Goal: Book appointment/travel/reservation

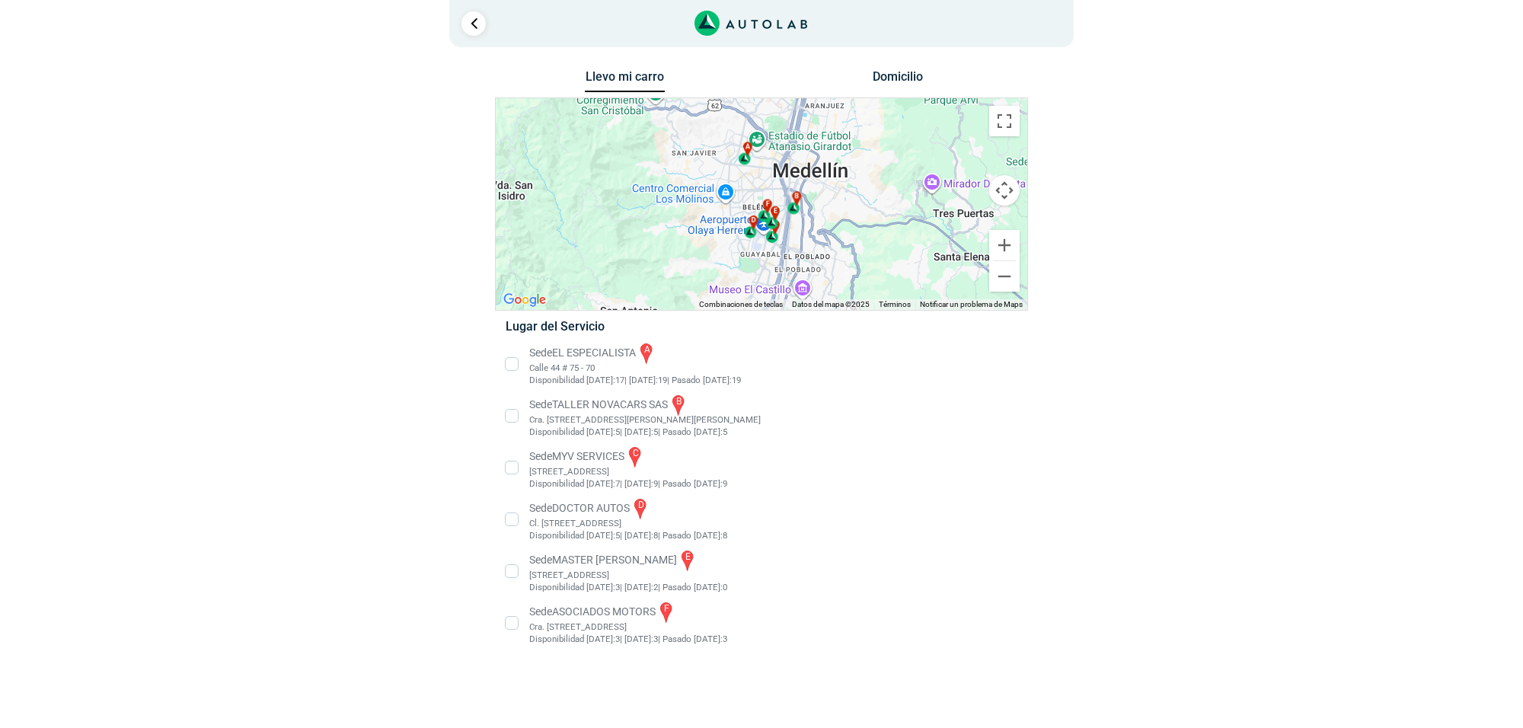
click at [645, 558] on li "Sede MASTER MOTRIZ e [STREET_ADDRESS]" at bounding box center [761, 571] width 534 height 46
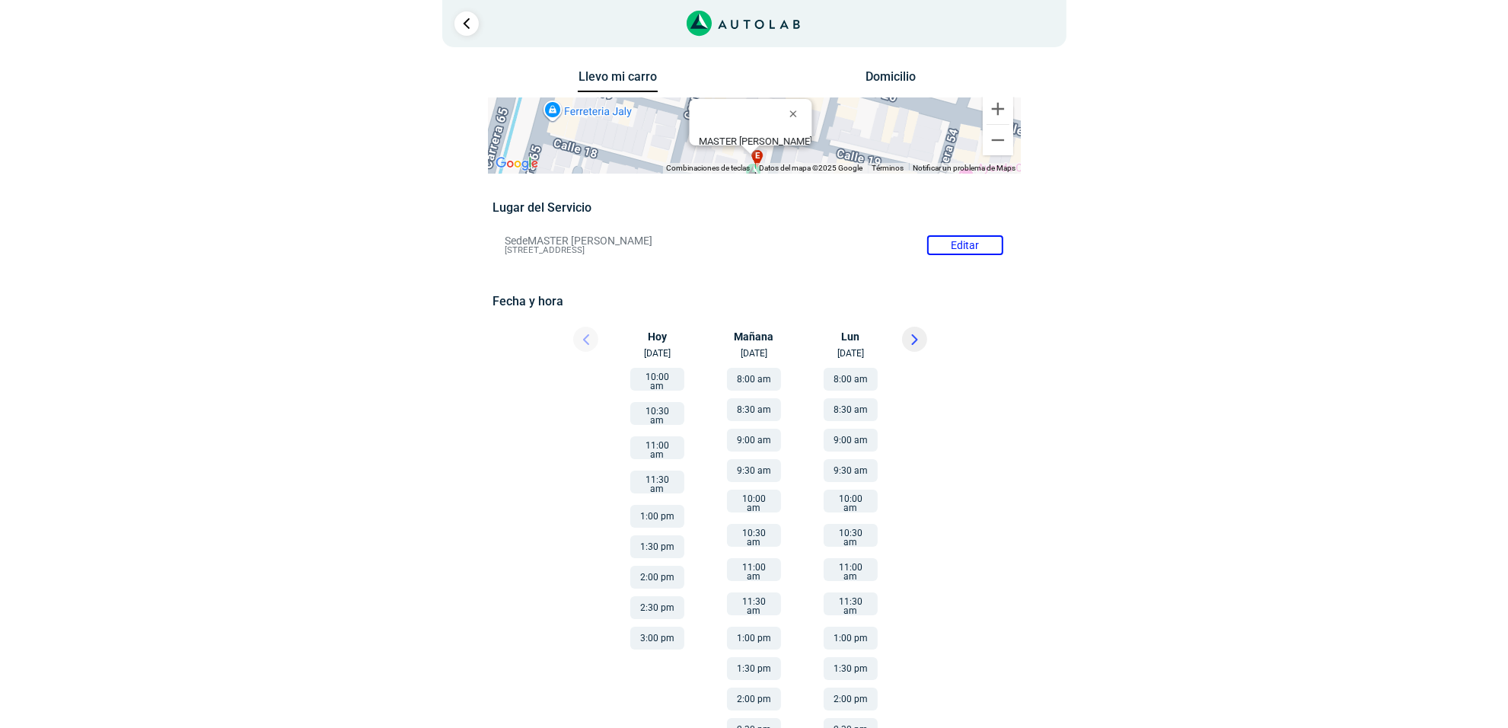
scroll to position [48, 0]
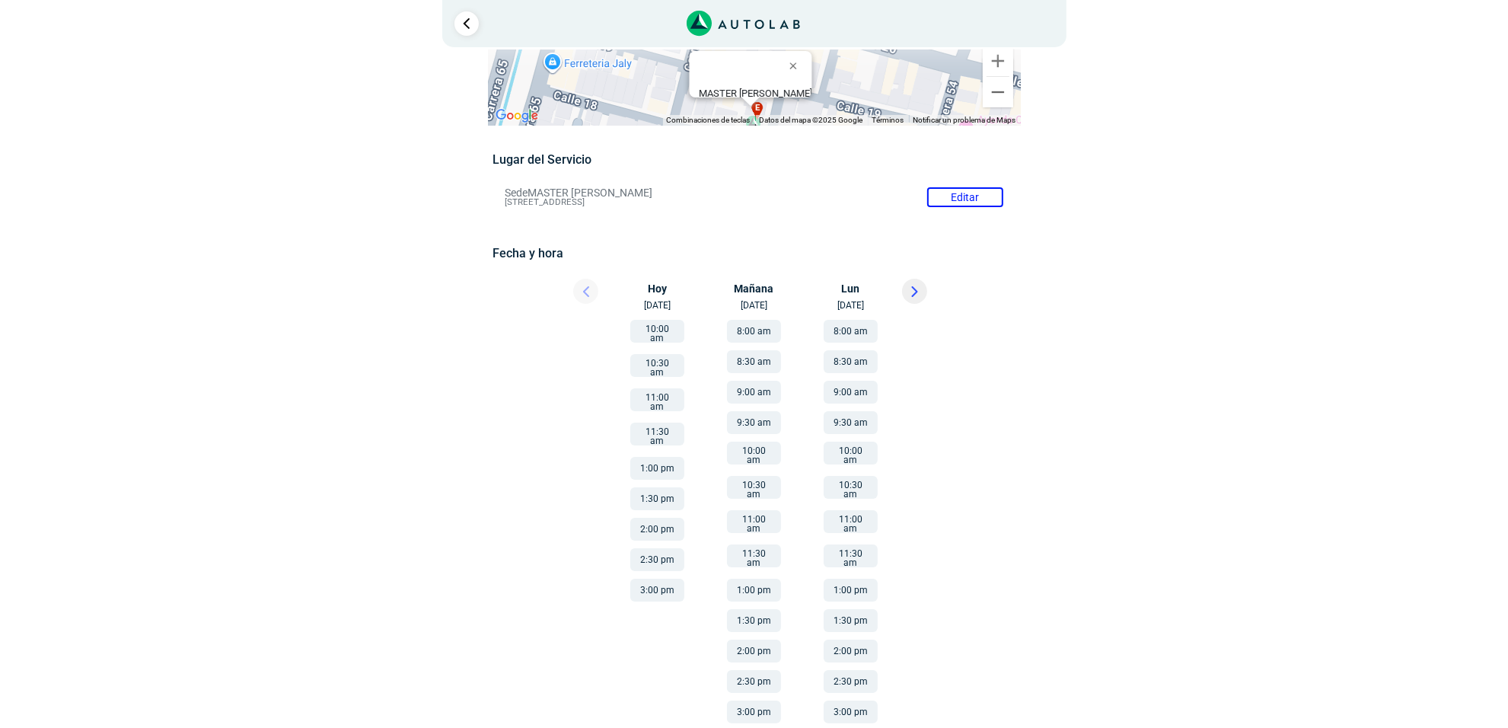
click at [763, 700] on button "3:00 pm" at bounding box center [754, 711] width 54 height 23
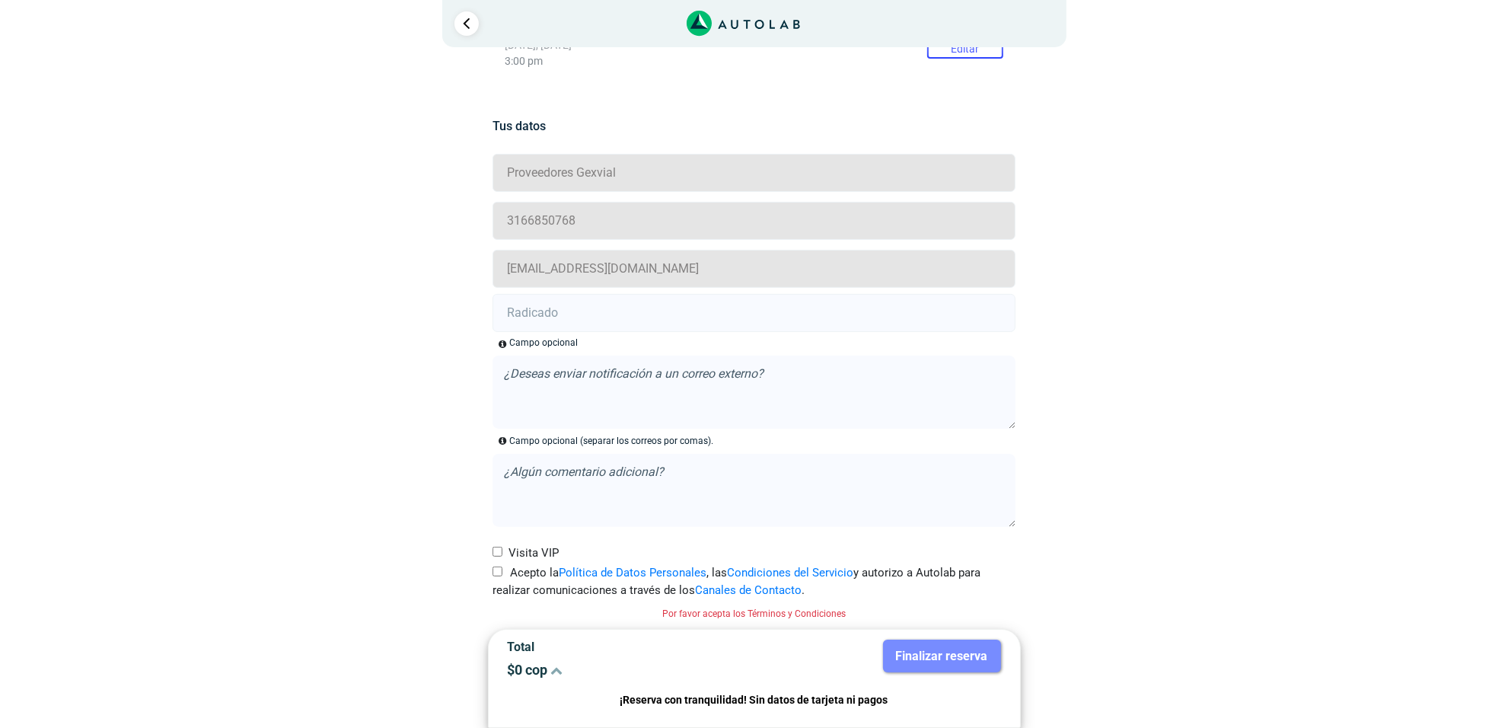
click at [514, 579] on label "Acepto la Política de Datos Personales , las Condiciones del Servicio y autoriz…" at bounding box center [754, 581] width 523 height 34
click at [502, 576] on input "Acepto la Política de Datos Personales , las Condiciones del Servicio y autoriz…" at bounding box center [498, 571] width 10 height 10
checkbox input "true"
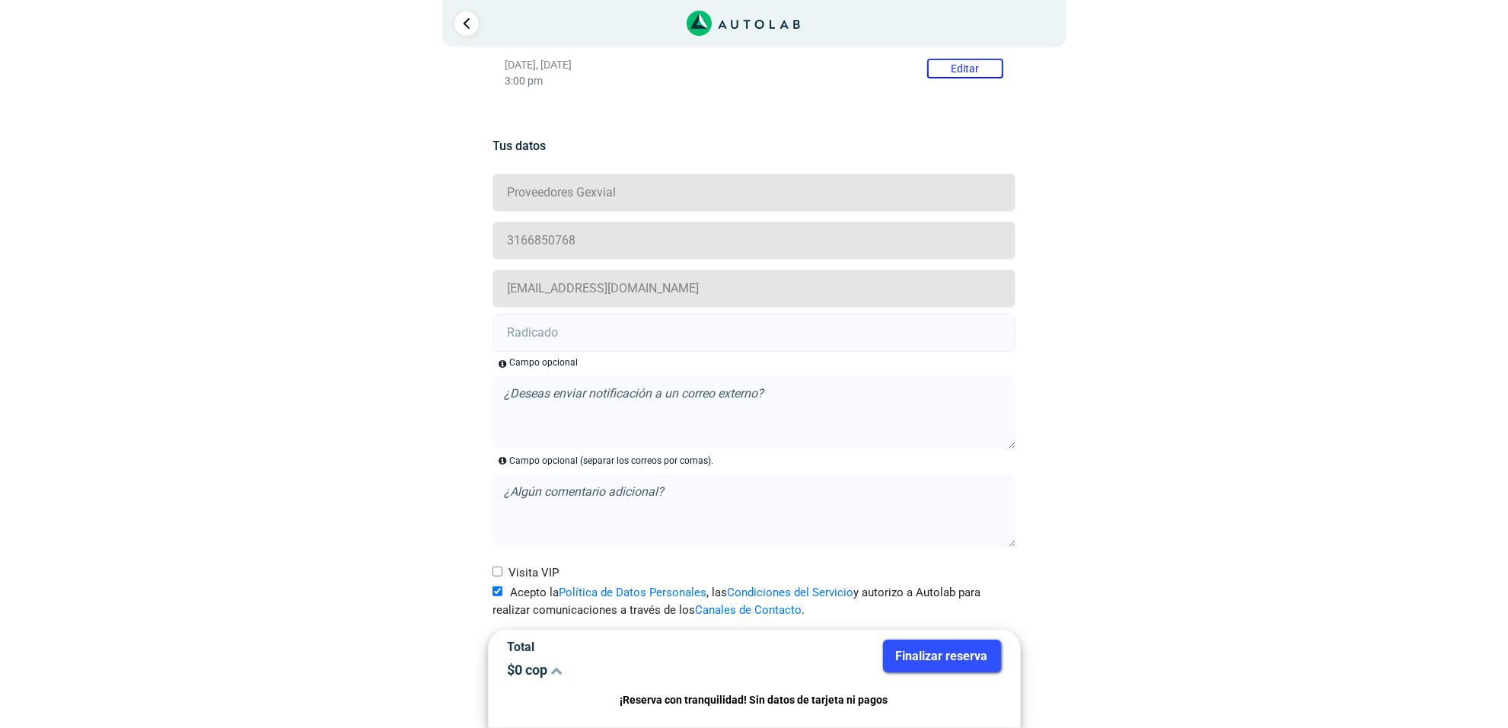
click at [572, 331] on input "text" at bounding box center [754, 333] width 523 height 38
paste input "20913817"
type input "20913817"
click at [934, 657] on button "Finalizar reserva" at bounding box center [942, 656] width 118 height 33
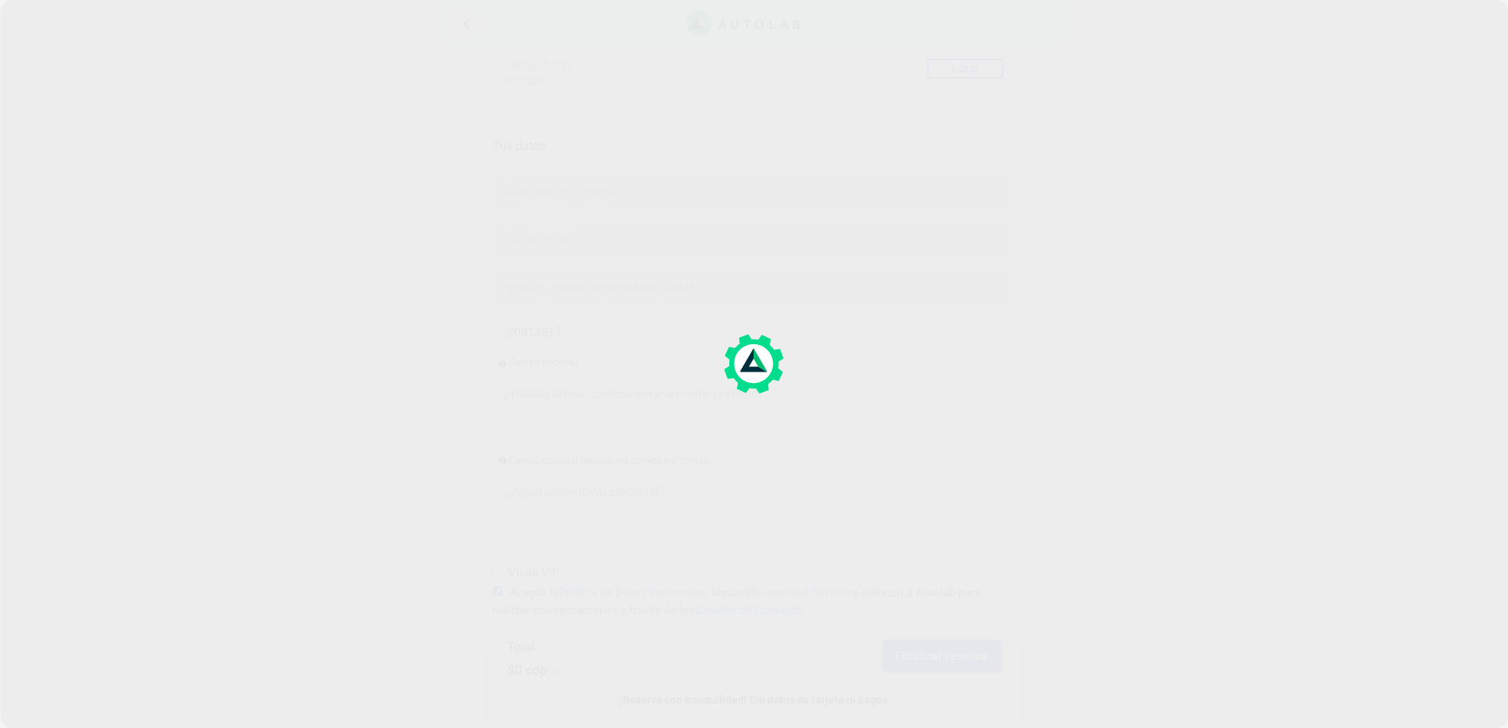
scroll to position [0, 0]
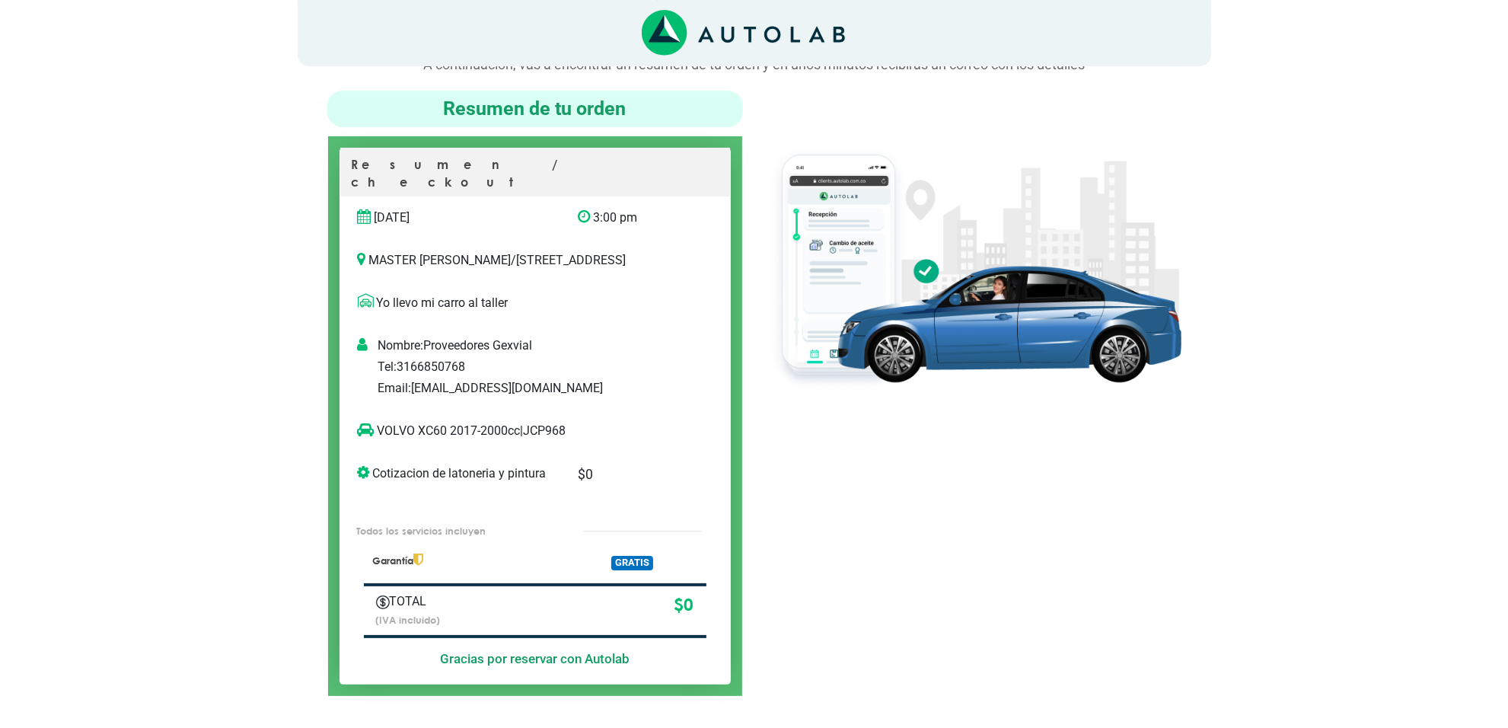
scroll to position [95, 0]
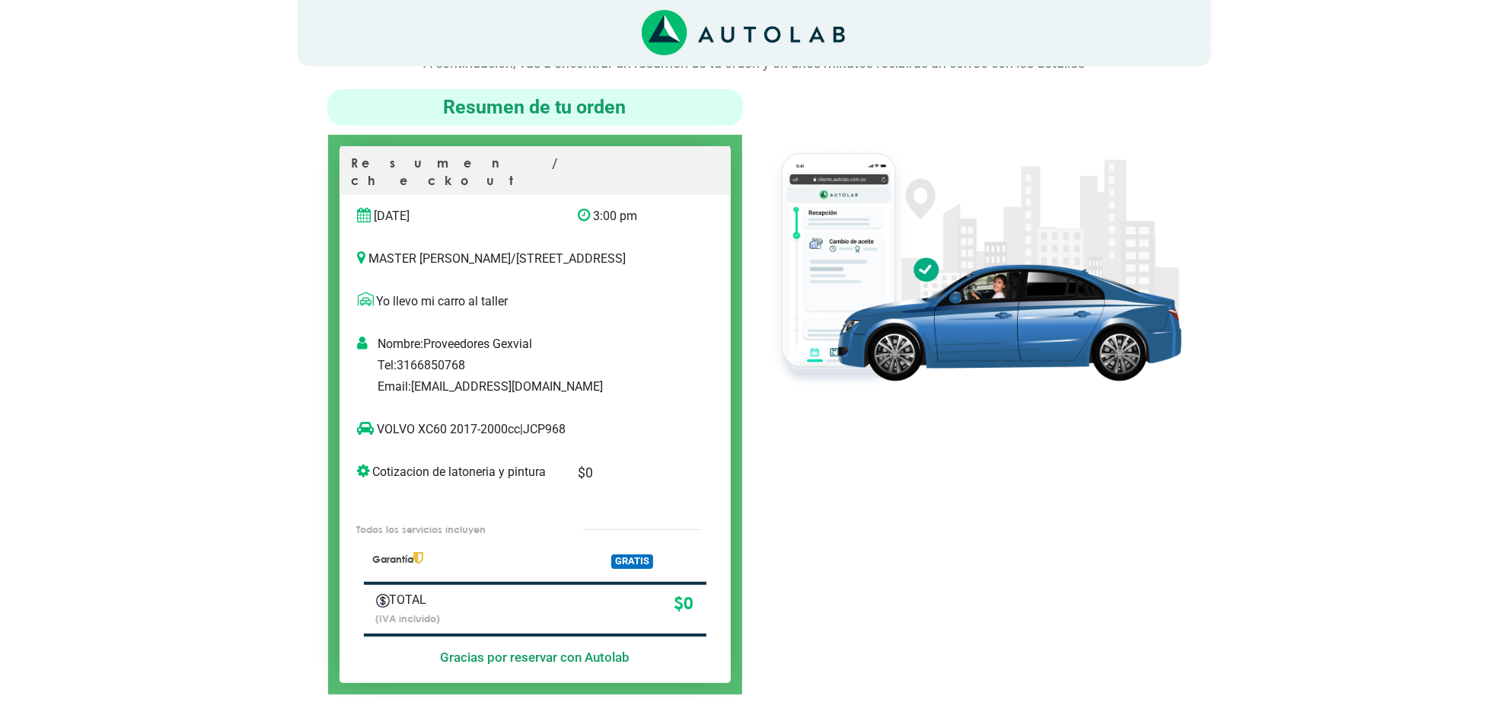
click at [554, 426] on p "VOLVO XC60 2017-2000cc | JCP968" at bounding box center [520, 429] width 324 height 18
copy p "JCP968"
drag, startPoint x: 450, startPoint y: 427, endPoint x: 375, endPoint y: 424, distance: 74.7
click at [375, 424] on p "VOLVO XC60 2017-2000cc | JCP968" at bounding box center [520, 429] width 324 height 18
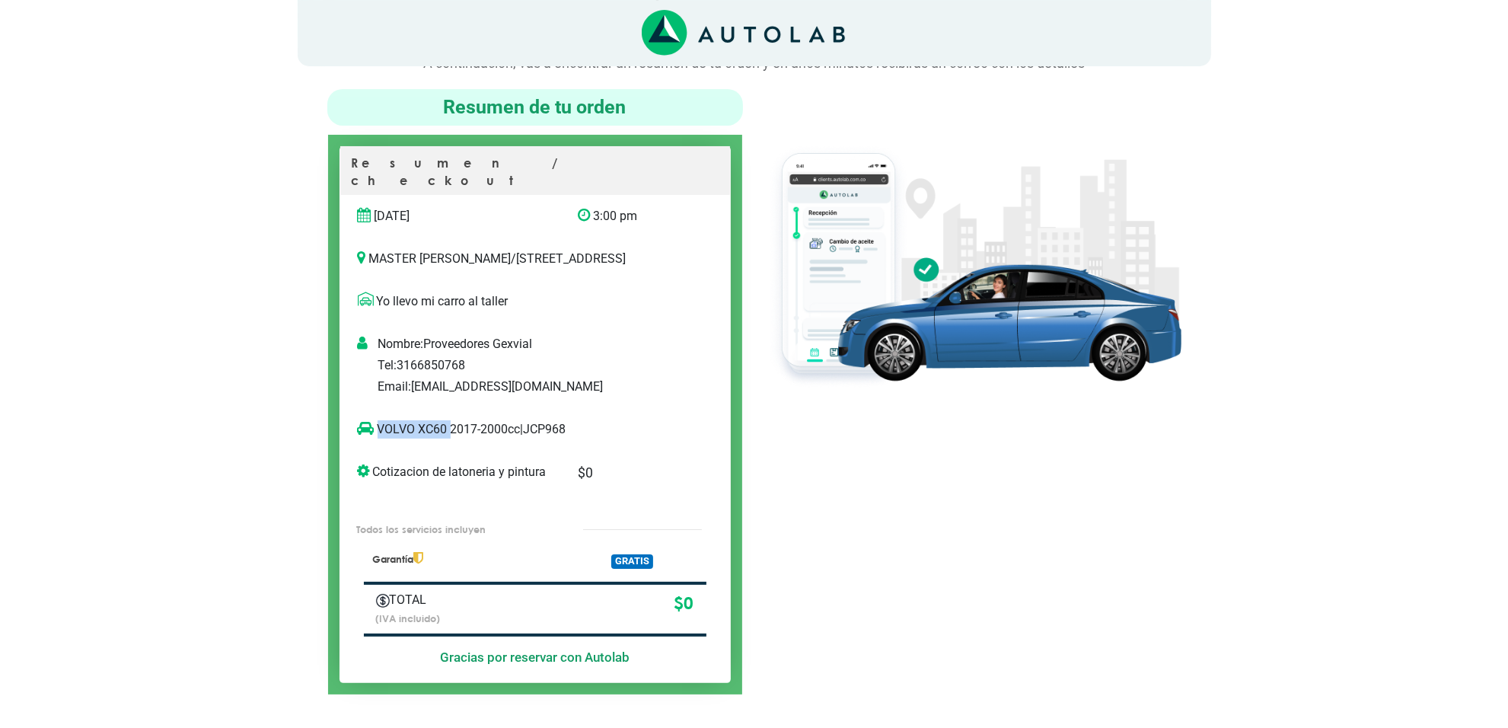
copy p "VOLVO XC60"
click at [801, 289] on img at bounding box center [974, 265] width 416 height 247
click at [936, 199] on img at bounding box center [974, 265] width 416 height 247
click at [938, 191] on img at bounding box center [974, 265] width 416 height 247
click at [940, 153] on img at bounding box center [974, 265] width 416 height 247
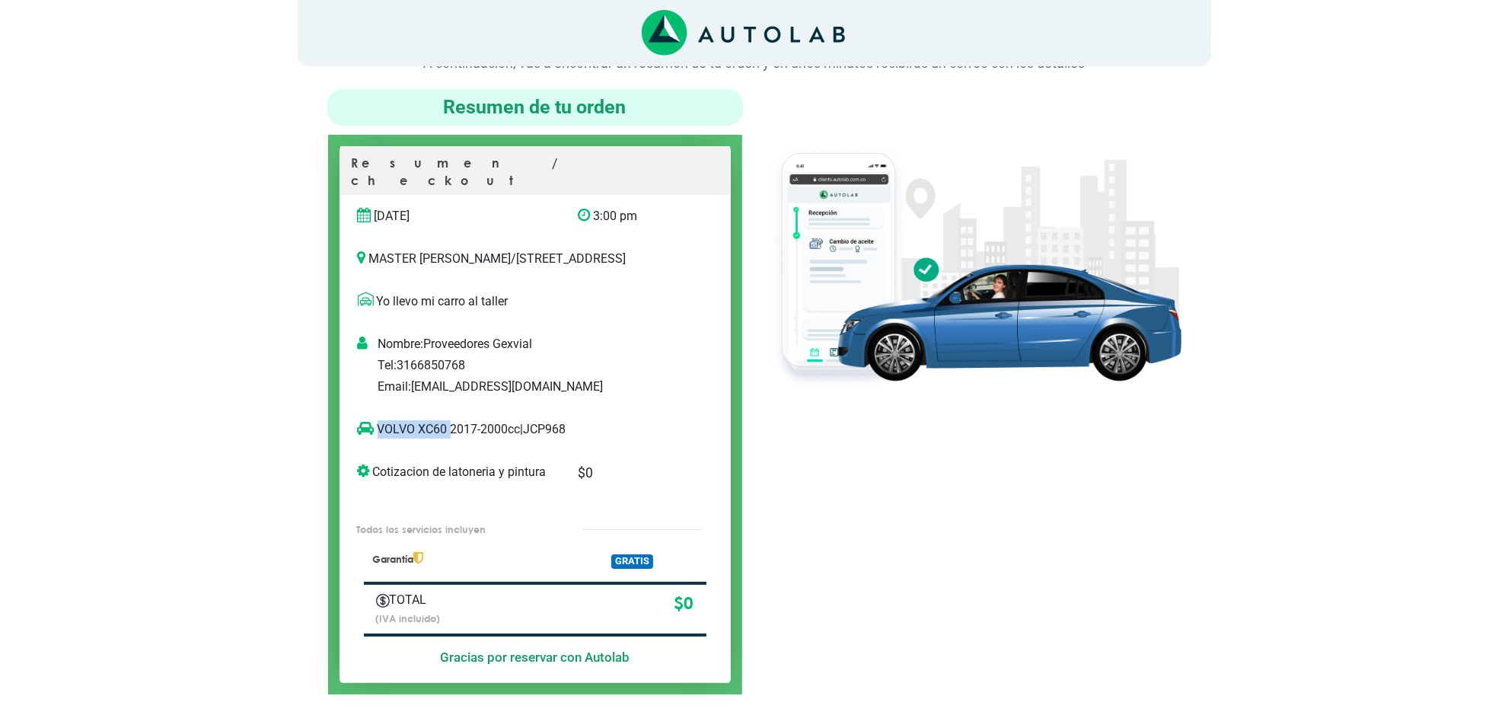
click at [940, 153] on img at bounding box center [974, 265] width 416 height 247
click at [823, 534] on div at bounding box center [974, 391] width 439 height 605
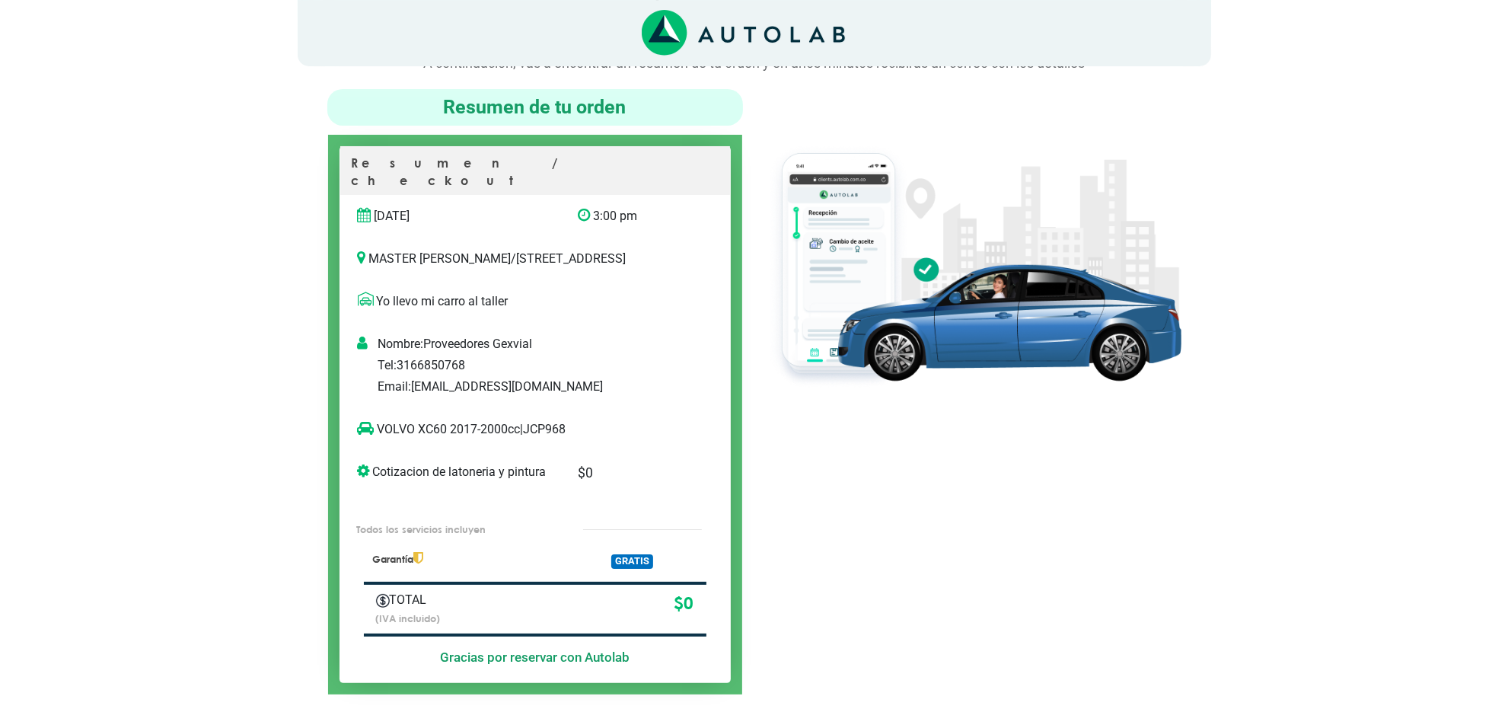
click at [1032, 492] on div at bounding box center [974, 391] width 439 height 605
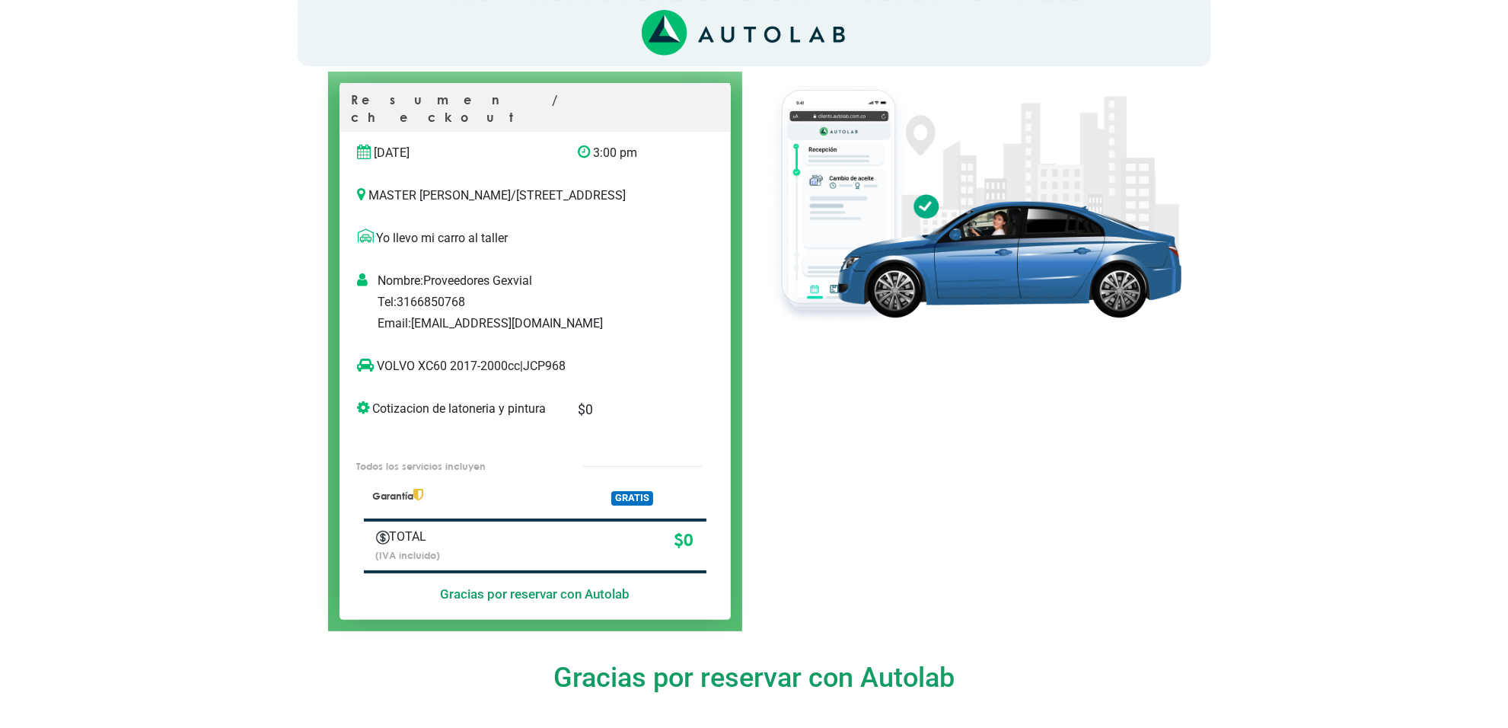
scroll to position [158, 0]
click at [563, 367] on p "VOLVO XC60 2017-2000cc | JCP968" at bounding box center [520, 367] width 324 height 18
copy p "JCP968"
drag, startPoint x: 447, startPoint y: 365, endPoint x: 368, endPoint y: 372, distance: 79.4
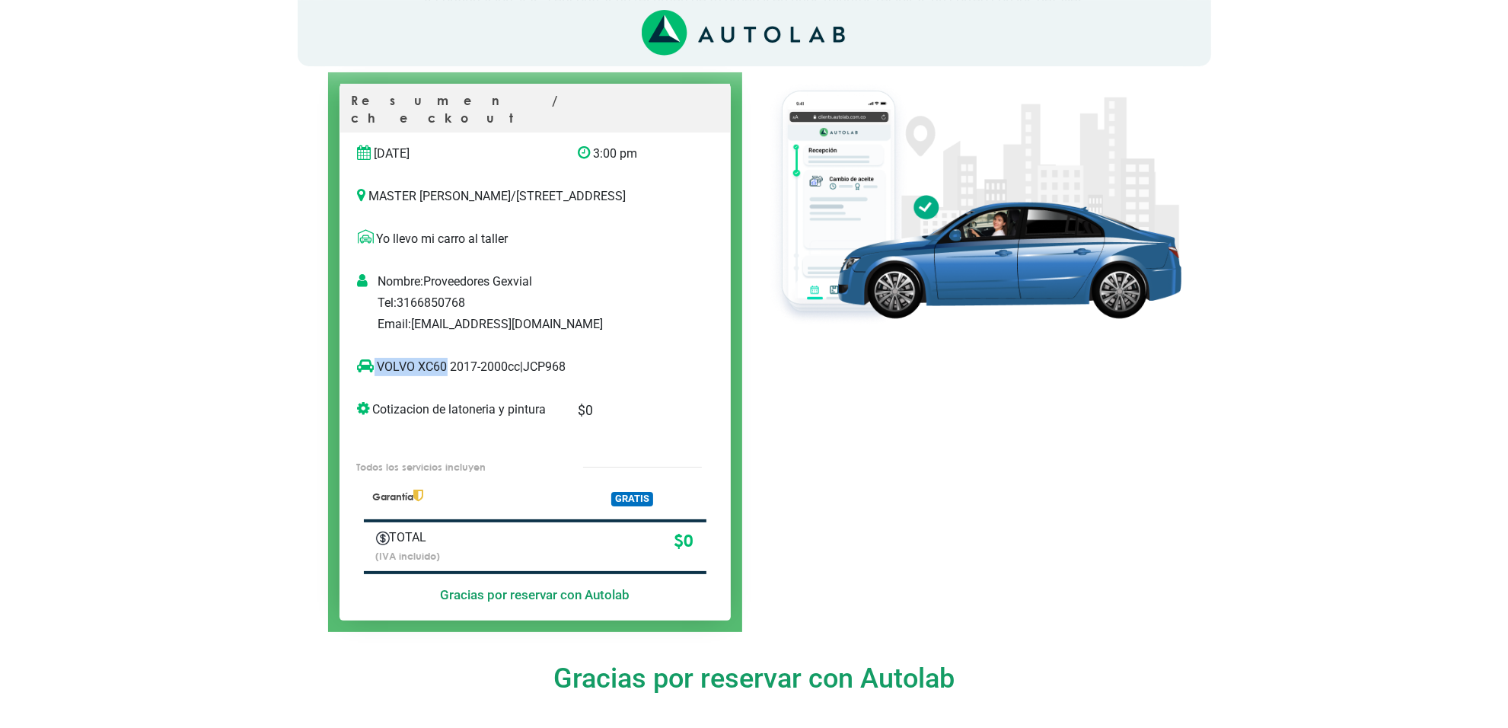
click at [368, 372] on p "VOLVO XC60 2017-2000cc | JCP968" at bounding box center [520, 367] width 324 height 18
copy p "VOLVO XC60"
